Goal: Transaction & Acquisition: Purchase product/service

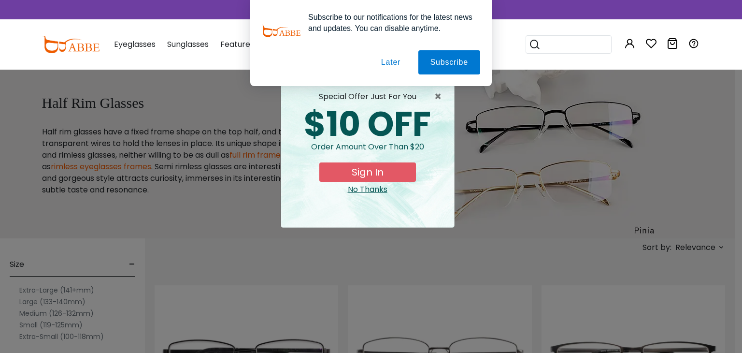
click at [387, 61] on button "Later" at bounding box center [390, 62] width 43 height 24
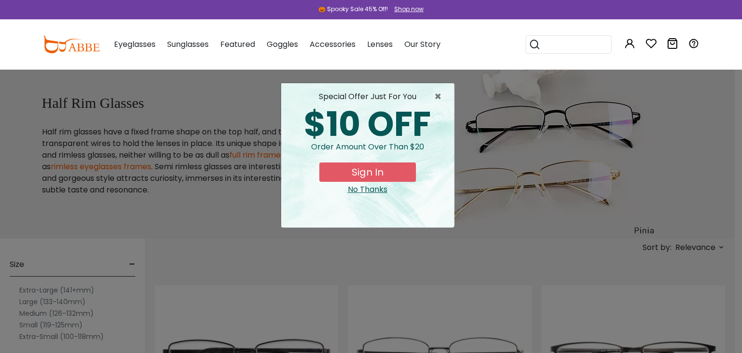
click at [368, 191] on div "No Thanks" at bounding box center [368, 190] width 158 height 12
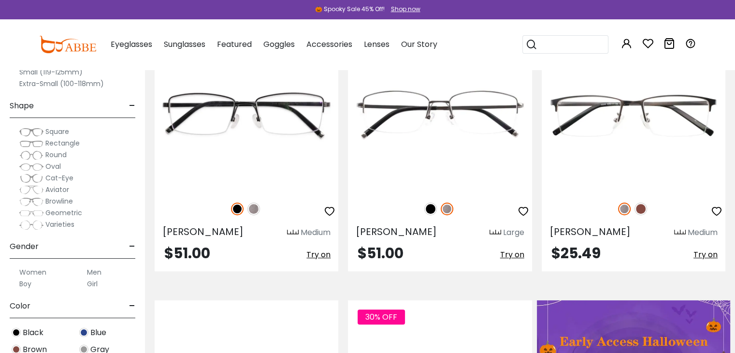
scroll to position [245, 0]
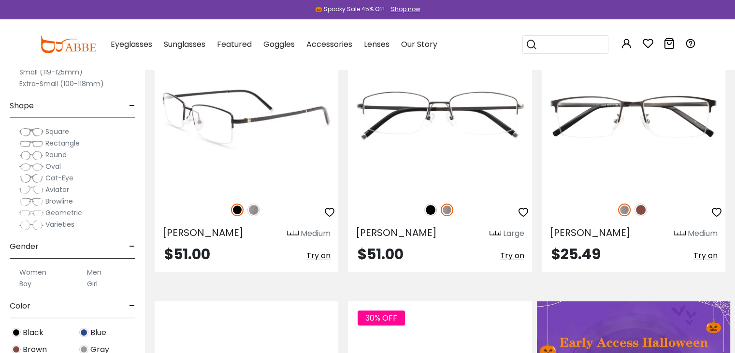
click at [256, 208] on img at bounding box center [253, 209] width 13 height 13
click at [240, 207] on img at bounding box center [237, 209] width 13 height 13
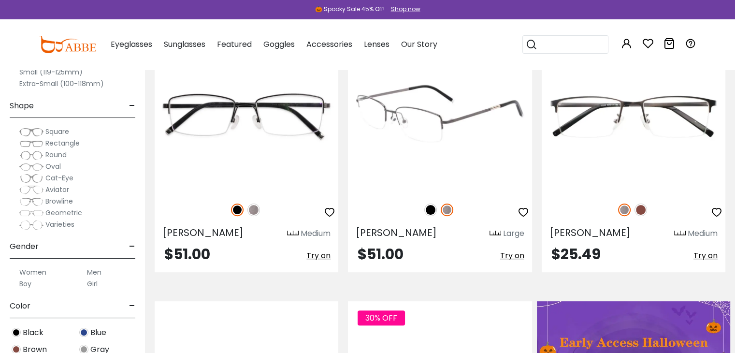
click at [434, 207] on img at bounding box center [430, 209] width 13 height 13
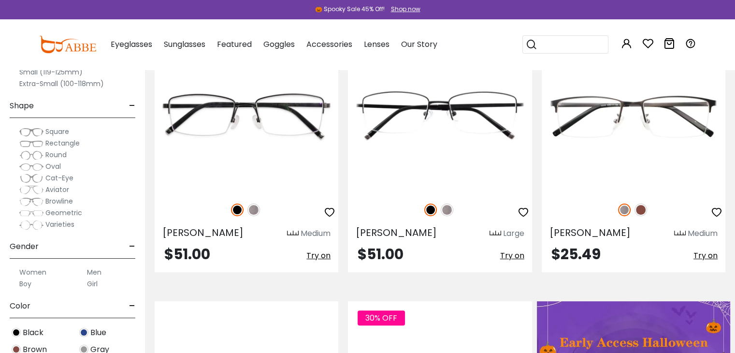
click at [56, 142] on span "Rectangle" at bounding box center [62, 143] width 34 height 10
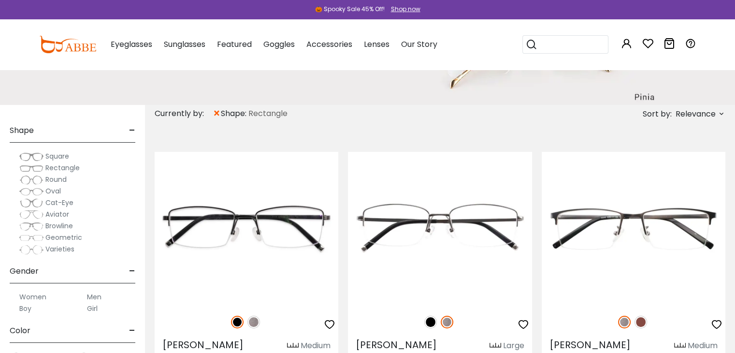
scroll to position [168, 0]
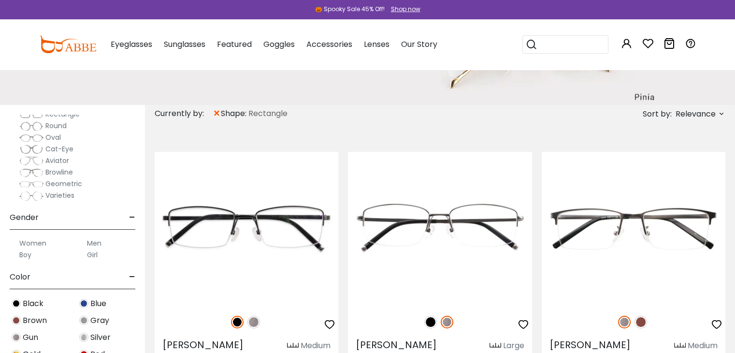
click at [94, 244] on label "Men" at bounding box center [94, 243] width 14 height 12
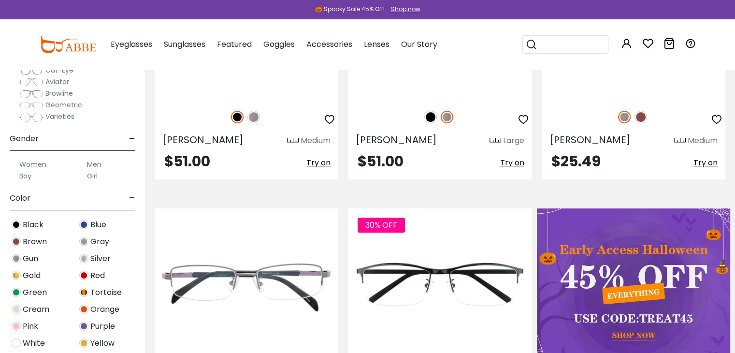
scroll to position [135, 0]
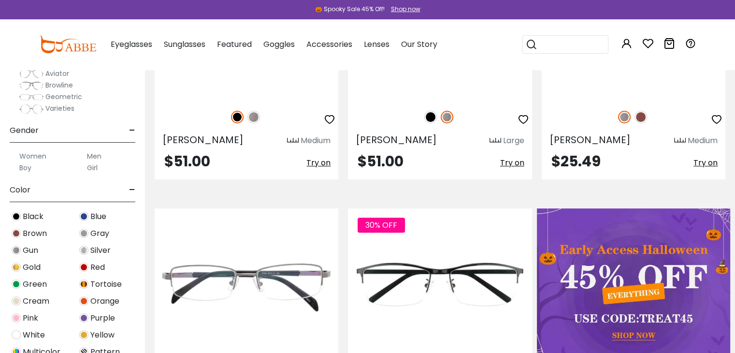
click at [25, 215] on span "Black" at bounding box center [33, 217] width 21 height 12
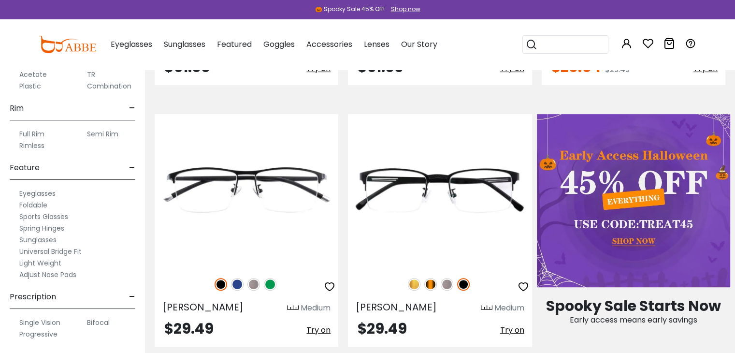
scroll to position [433, 0]
click at [31, 320] on label "Single Vision" at bounding box center [39, 322] width 41 height 12
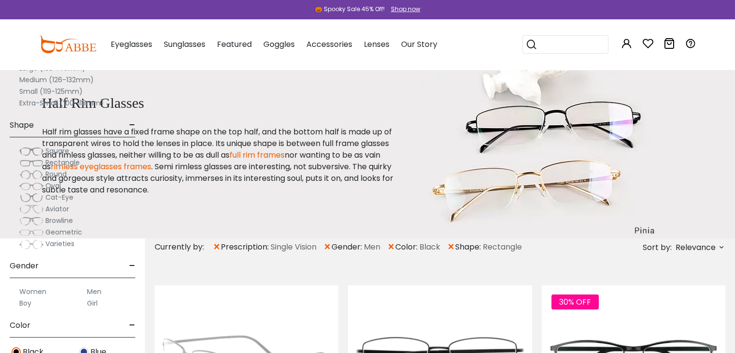
scroll to position [199, 0]
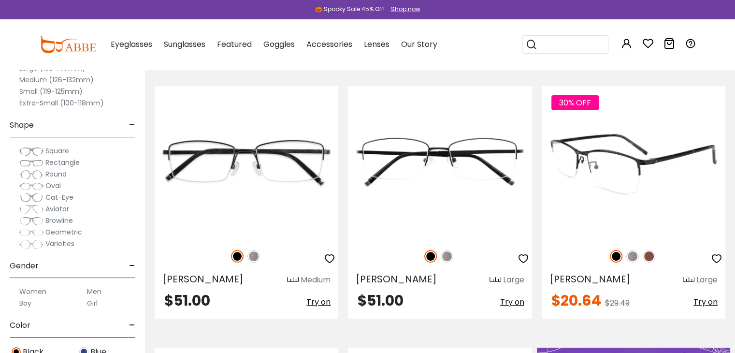
click at [593, 151] on img at bounding box center [634, 162] width 184 height 153
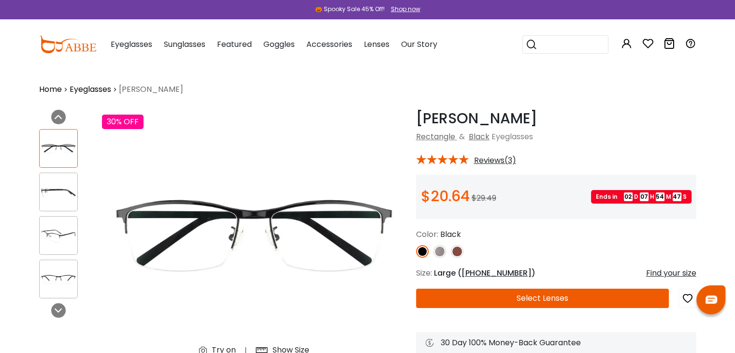
click at [66, 194] on img at bounding box center [59, 192] width 38 height 19
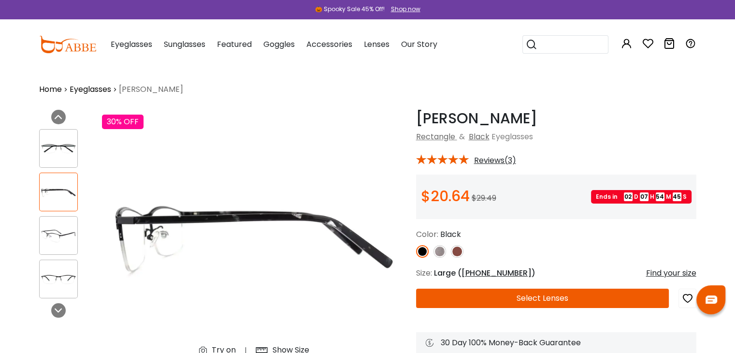
click at [63, 240] on img at bounding box center [59, 235] width 38 height 19
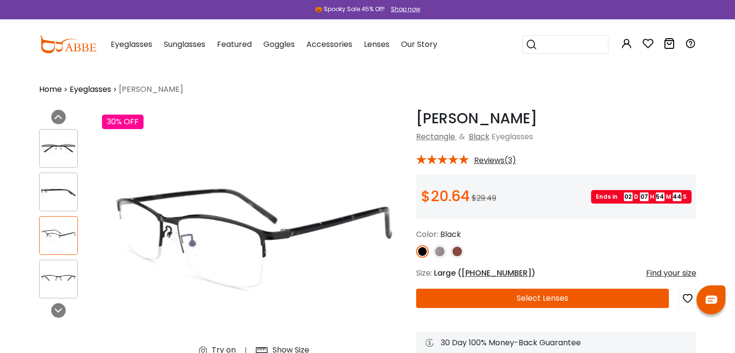
click at [59, 276] on img at bounding box center [59, 279] width 38 height 19
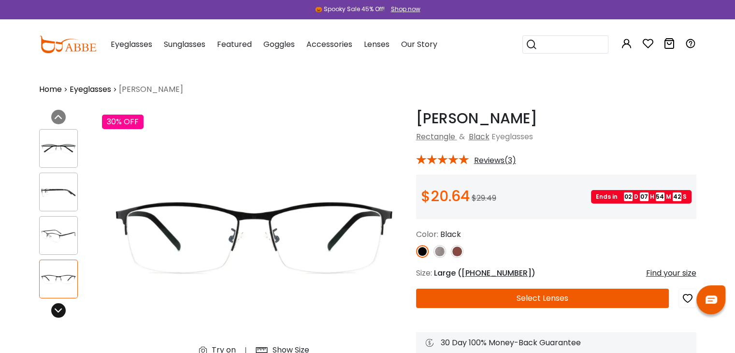
click at [61, 306] on div at bounding box center [58, 310] width 14 height 14
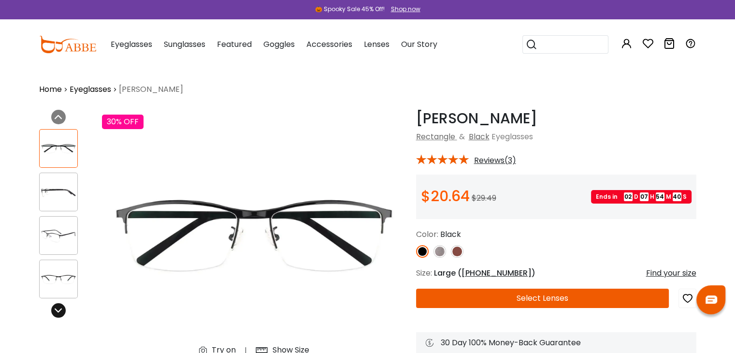
click at [61, 306] on div at bounding box center [58, 310] width 14 height 14
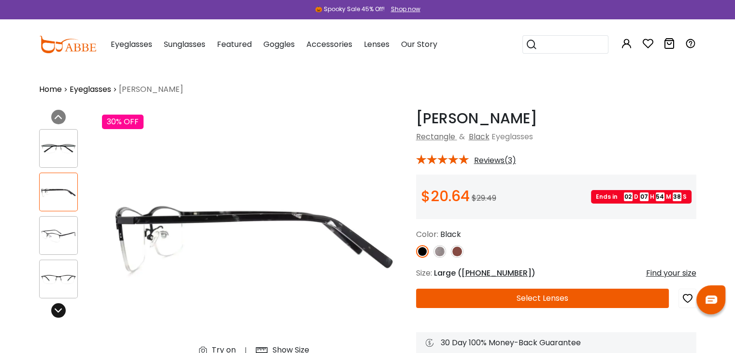
click at [61, 306] on div at bounding box center [58, 310] width 14 height 14
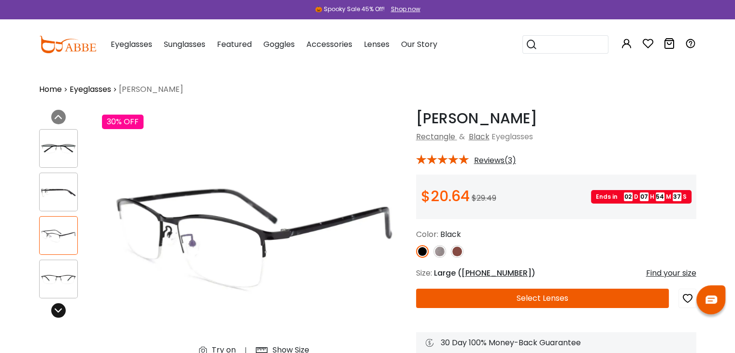
click at [61, 306] on div at bounding box center [58, 310] width 14 height 14
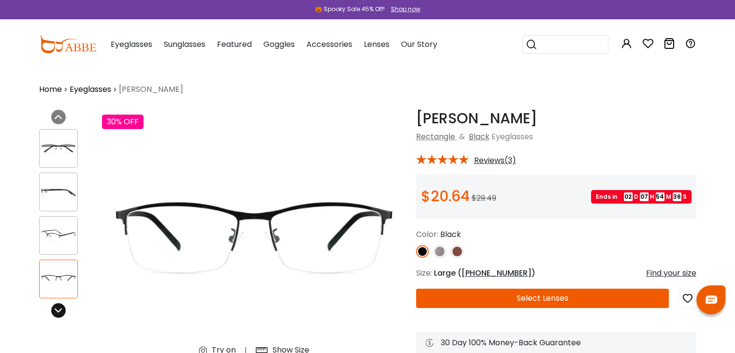
click at [61, 306] on div at bounding box center [58, 310] width 14 height 14
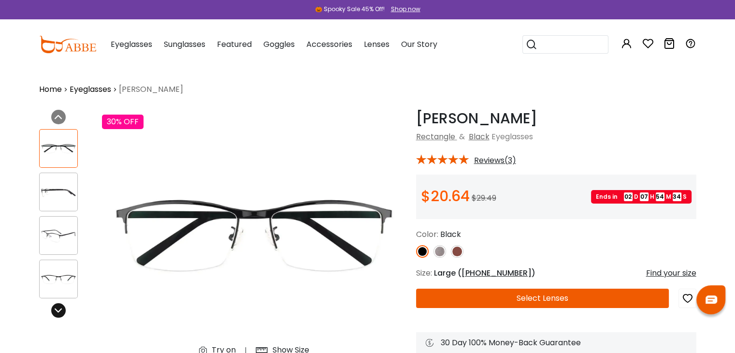
click at [61, 306] on div at bounding box center [58, 310] width 14 height 14
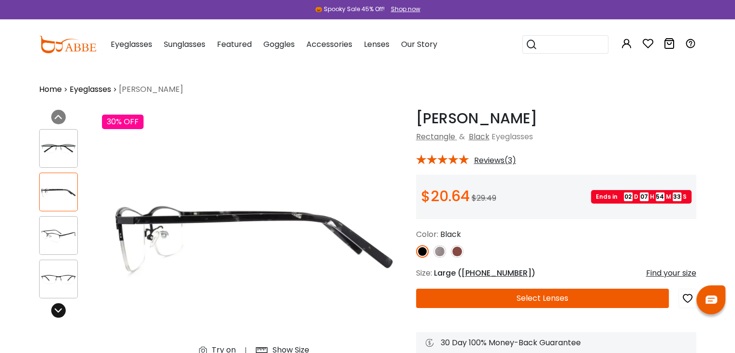
click at [61, 306] on div at bounding box center [58, 310] width 14 height 14
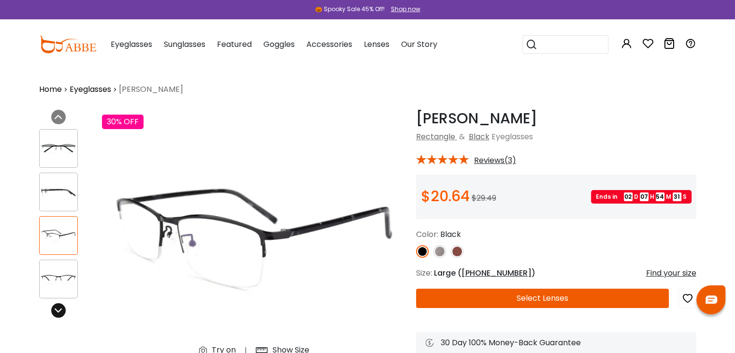
click at [61, 306] on div at bounding box center [58, 310] width 14 height 14
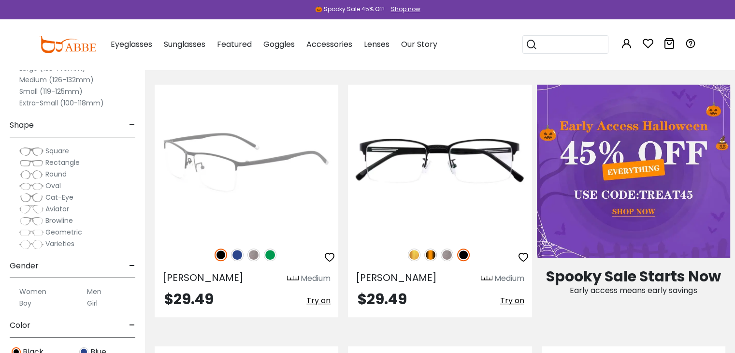
scroll to position [462, 0]
click at [213, 168] on img at bounding box center [247, 161] width 184 height 153
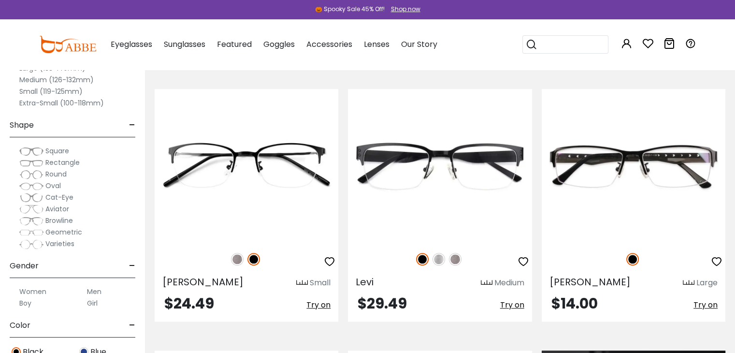
scroll to position [720, 0]
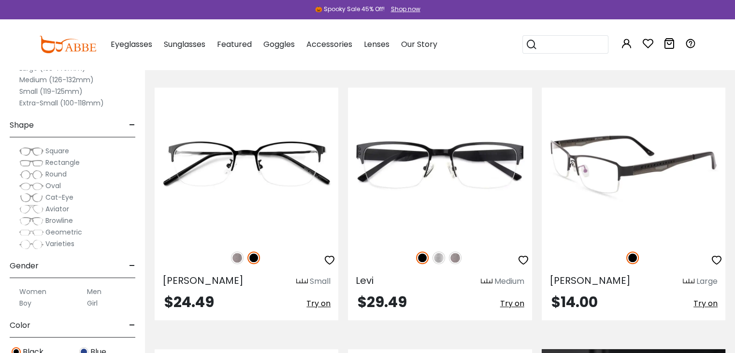
click at [591, 169] on img at bounding box center [634, 163] width 184 height 153
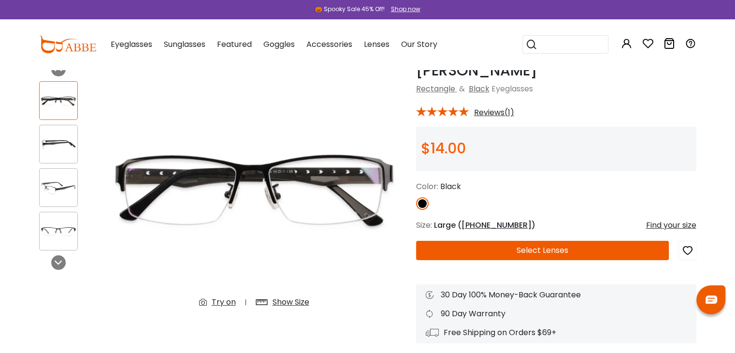
scroll to position [52, 0]
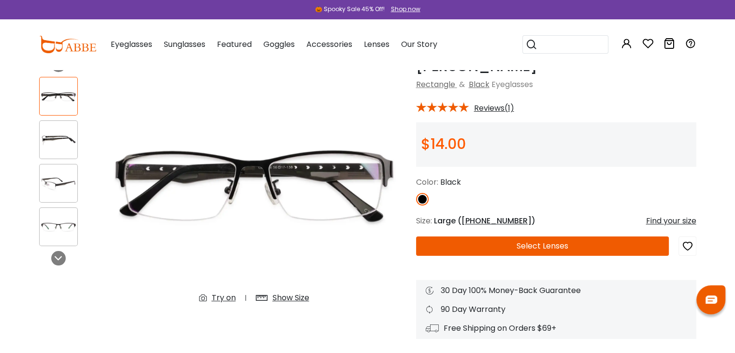
click at [51, 134] on img at bounding box center [59, 139] width 38 height 19
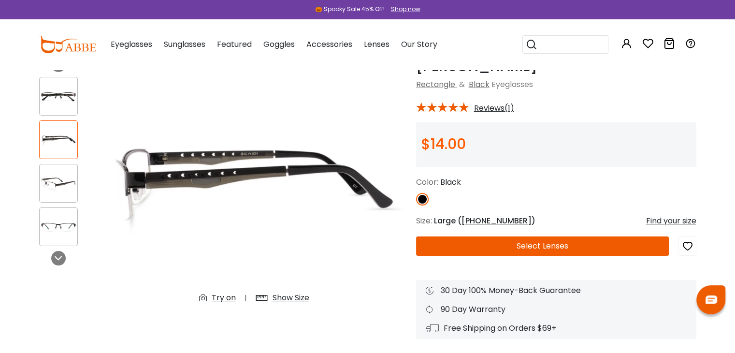
click at [60, 178] on img at bounding box center [59, 183] width 38 height 19
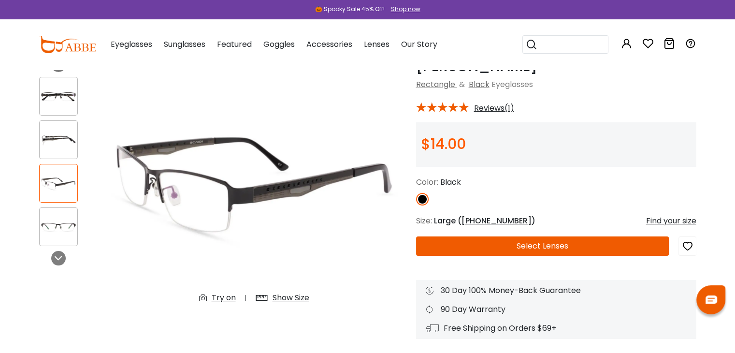
click at [70, 226] on img at bounding box center [59, 226] width 38 height 19
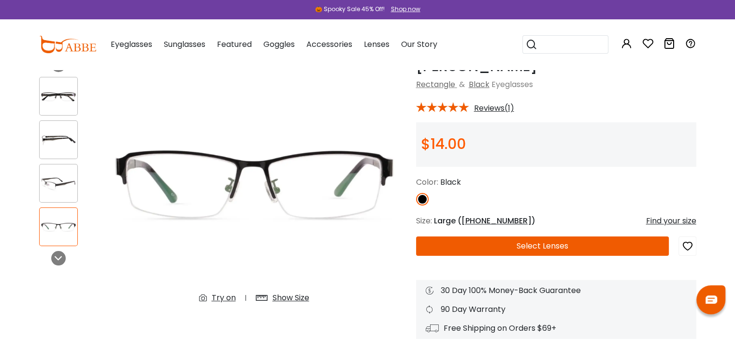
click at [284, 298] on div "Show Size" at bounding box center [291, 298] width 37 height 12
